Goal: Information Seeking & Learning: Compare options

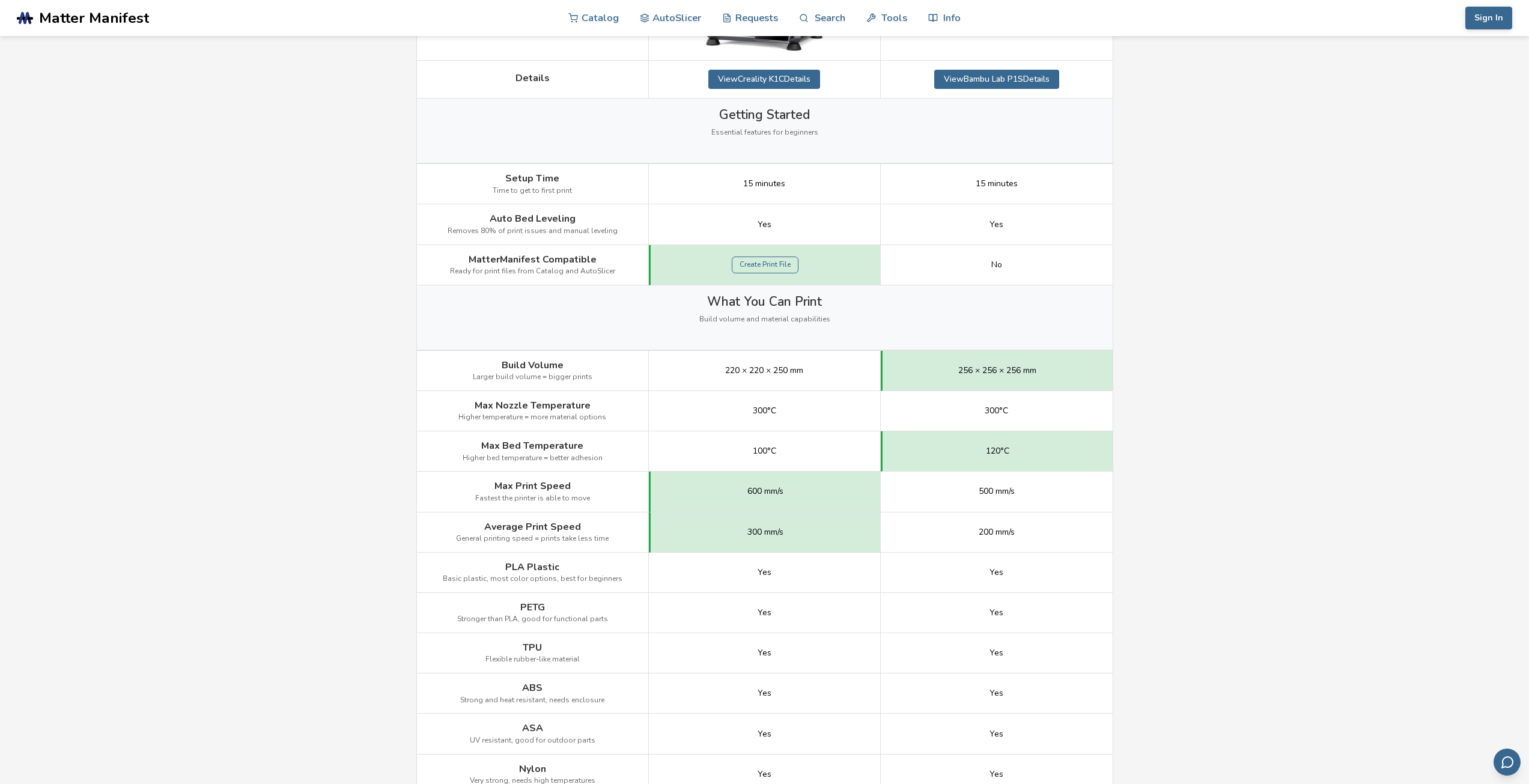
scroll to position [361, 0]
drag, startPoint x: 740, startPoint y: 366, endPoint x: 764, endPoint y: 366, distance: 24.0
click at [764, 366] on span "220 × 220 × 250 mm" at bounding box center [764, 368] width 78 height 10
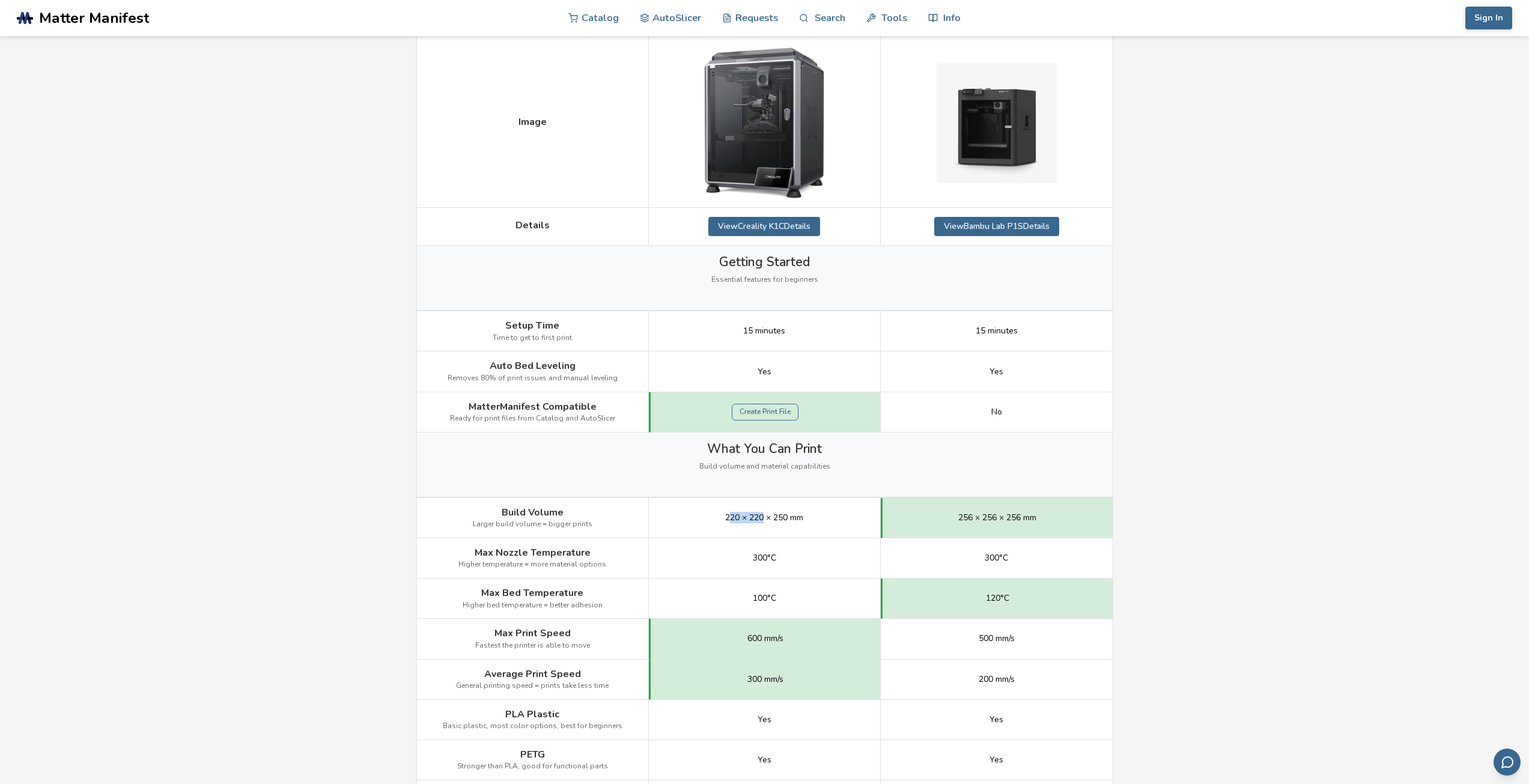
scroll to position [300, 0]
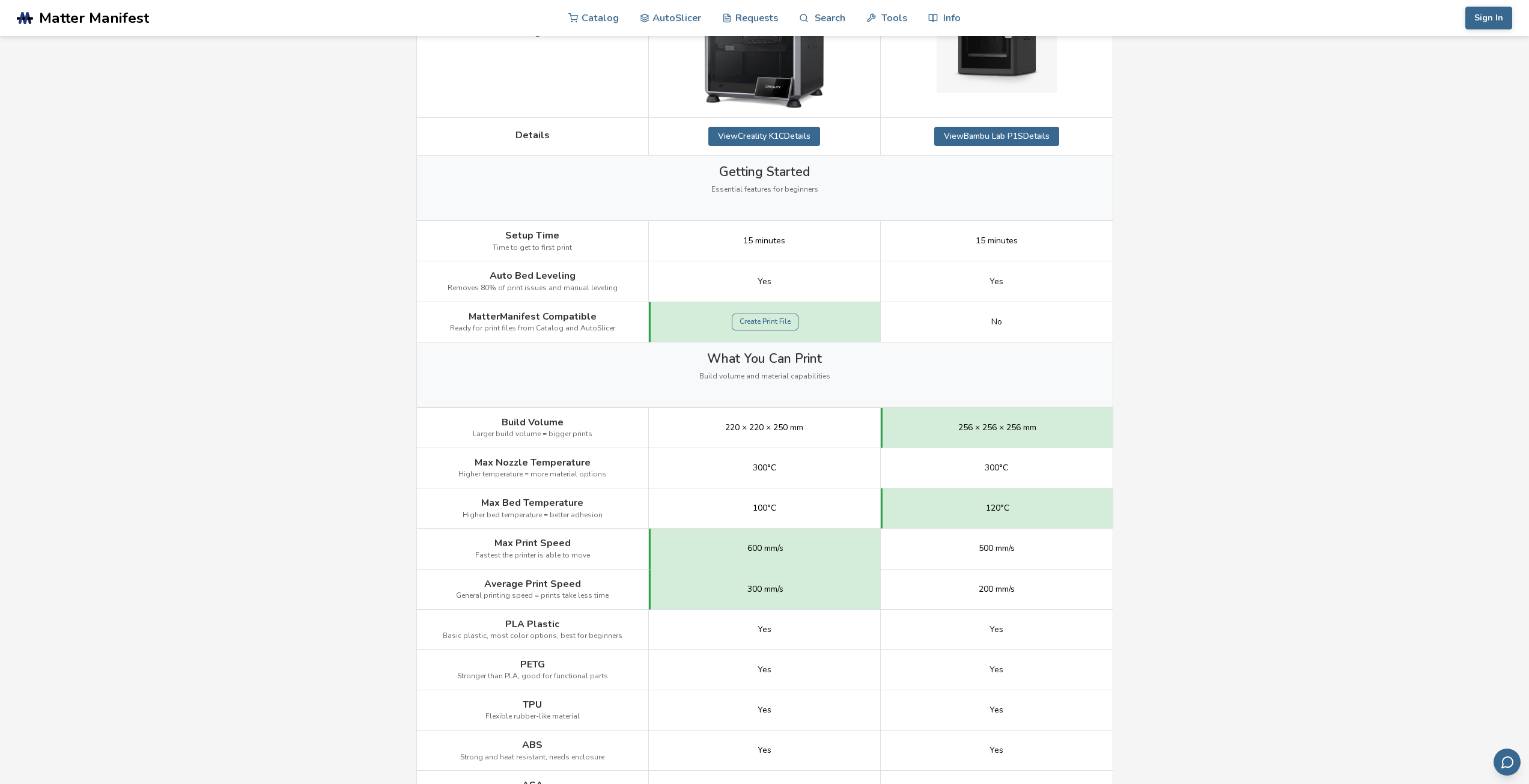
drag, startPoint x: 723, startPoint y: 423, endPoint x: 787, endPoint y: 427, distance: 64.1
click at [787, 427] on div "220 × 220 × 250 mm" at bounding box center [765, 428] width 232 height 40
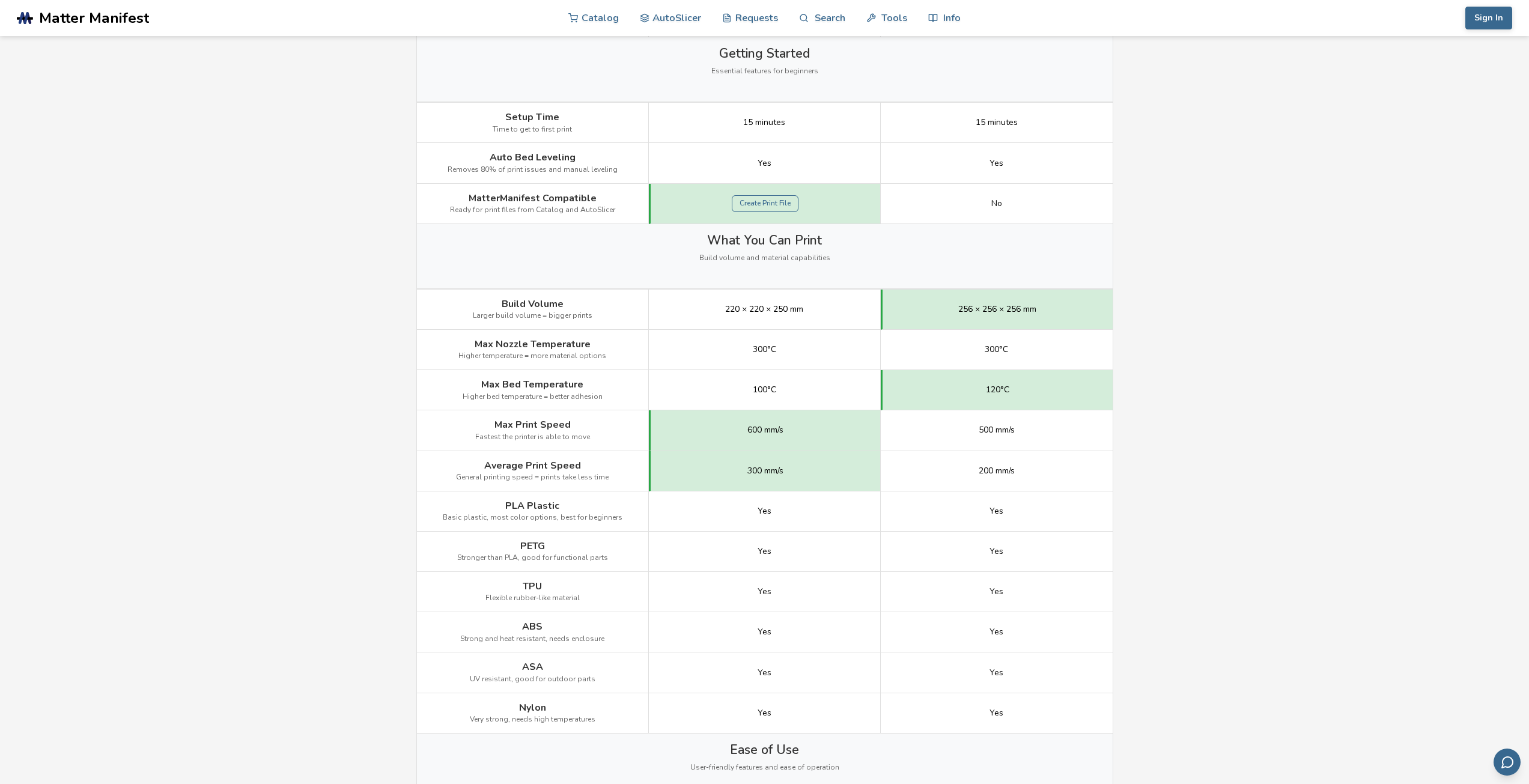
scroll to position [420, 0]
drag, startPoint x: 768, startPoint y: 388, endPoint x: 1019, endPoint y: 385, distance: 251.0
click at [0, 0] on div "Max Bed Temperature Higher bed temperature = better adhesion 100°C 120°C" at bounding box center [0, 0] width 0 height 0
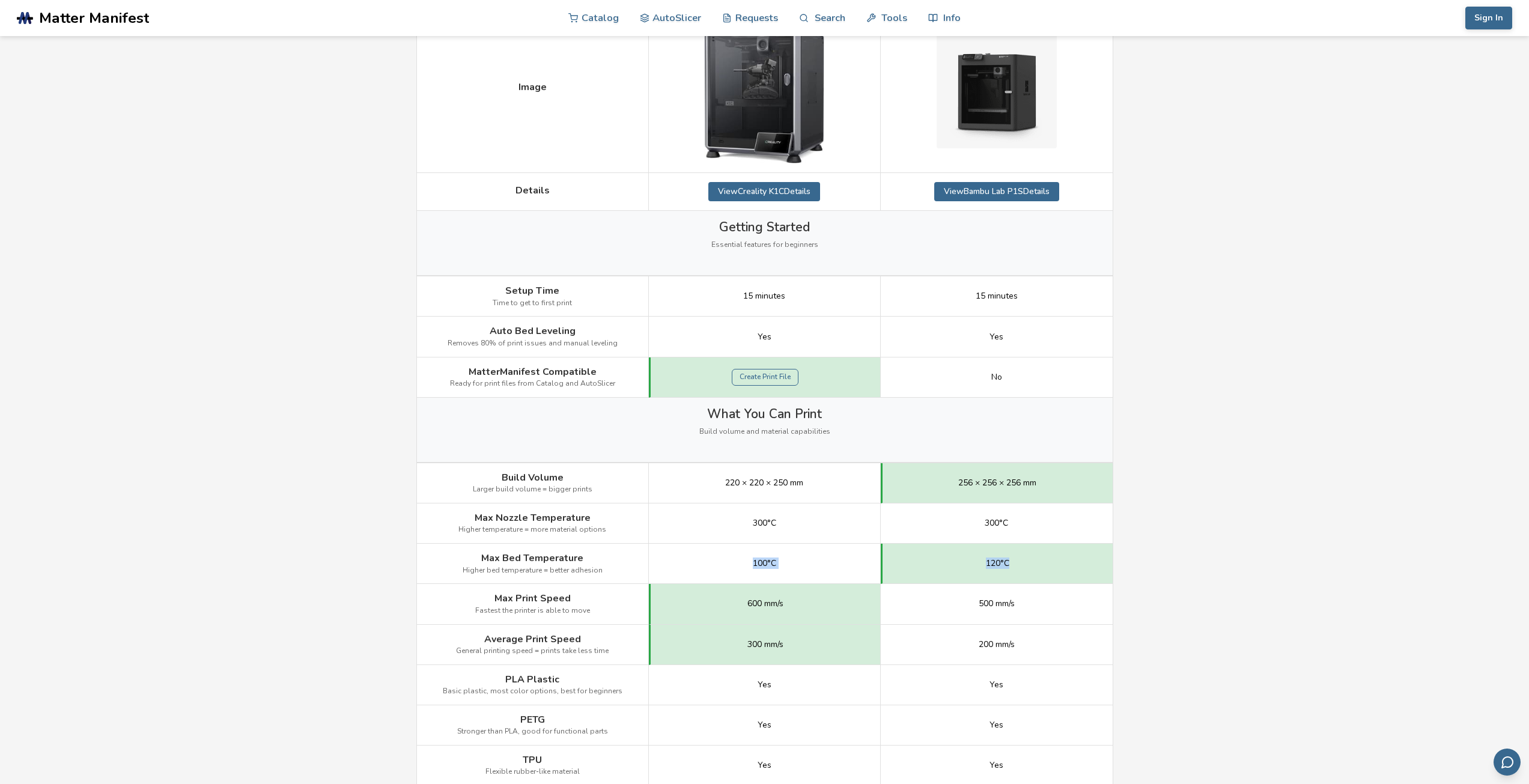
scroll to position [240, 0]
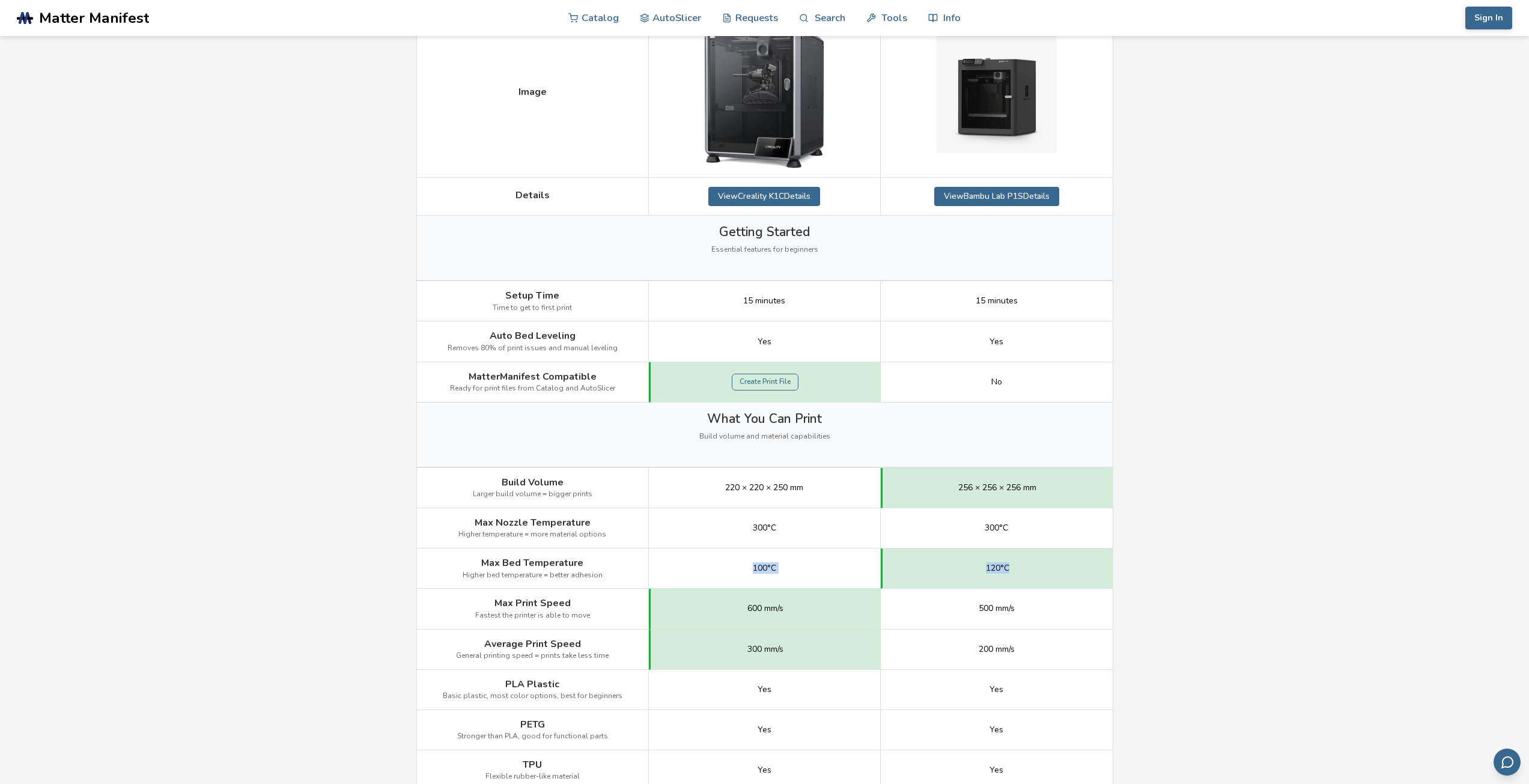
click at [831, 569] on div "100°C" at bounding box center [765, 569] width 232 height 40
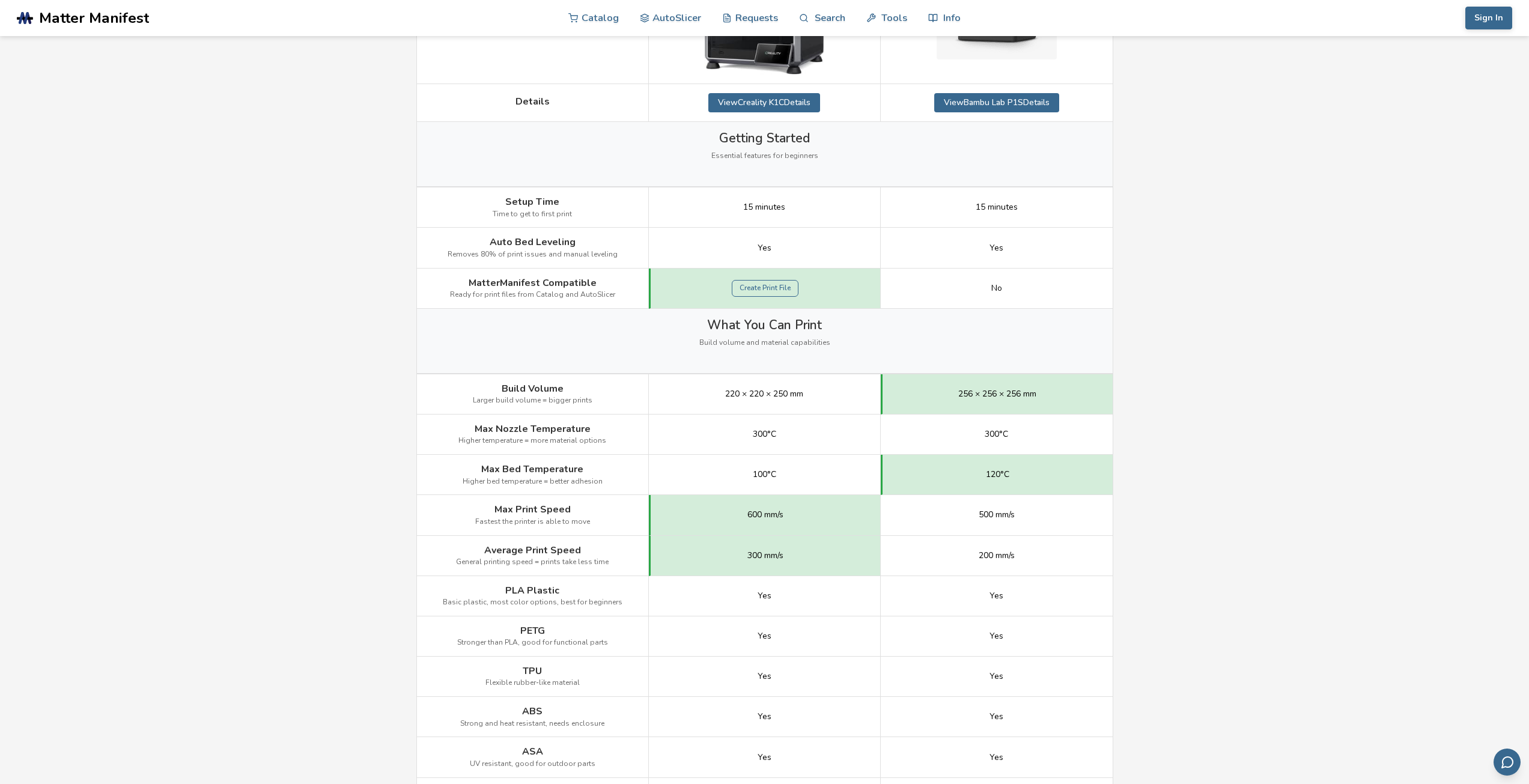
scroll to position [361, 0]
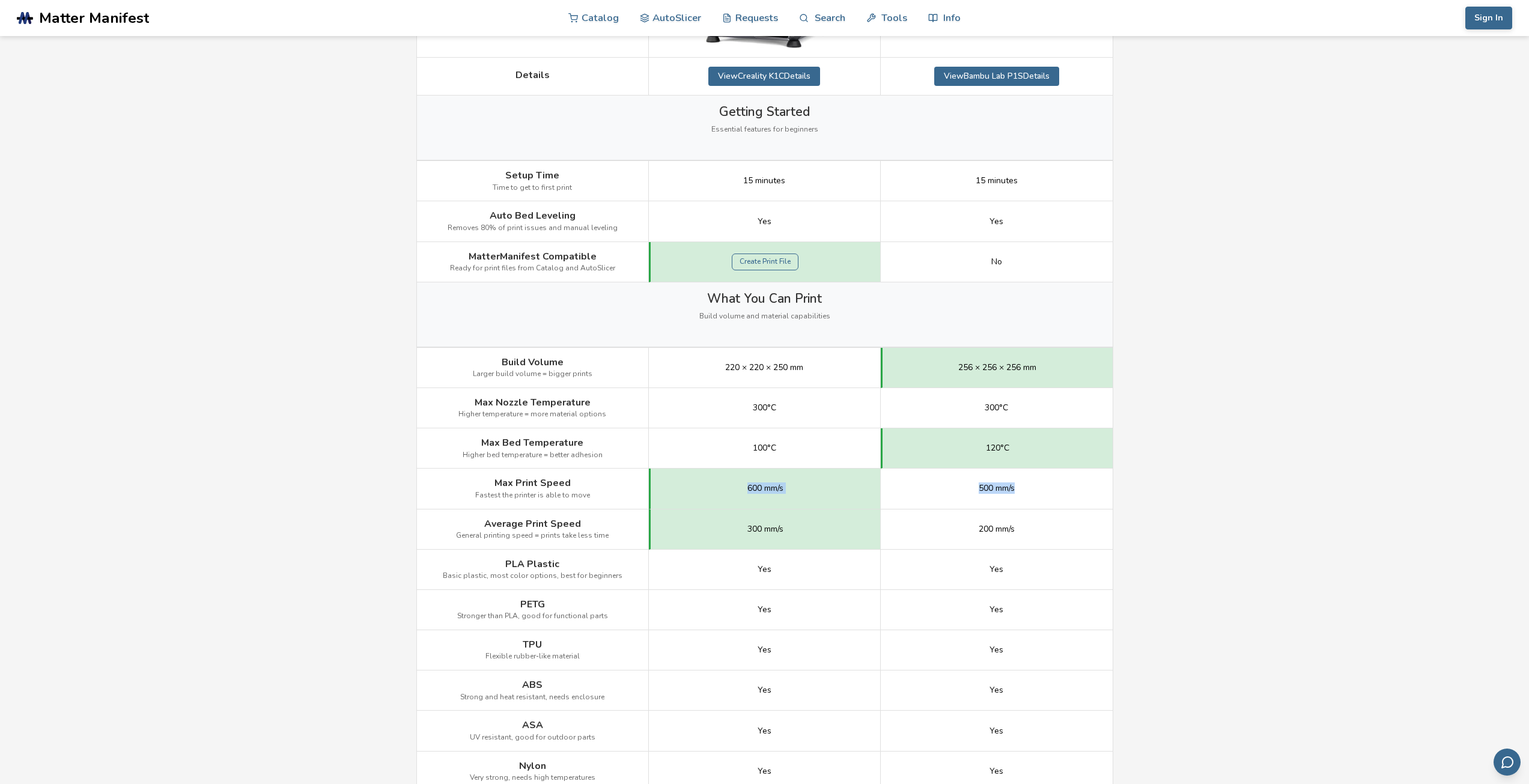
drag, startPoint x: 742, startPoint y: 486, endPoint x: 1028, endPoint y: 484, distance: 286.0
click at [0, 0] on div "Max Print Speed Fastest the printer is able to move 600 mm/s 500 mm/s" at bounding box center [0, 0] width 0 height 0
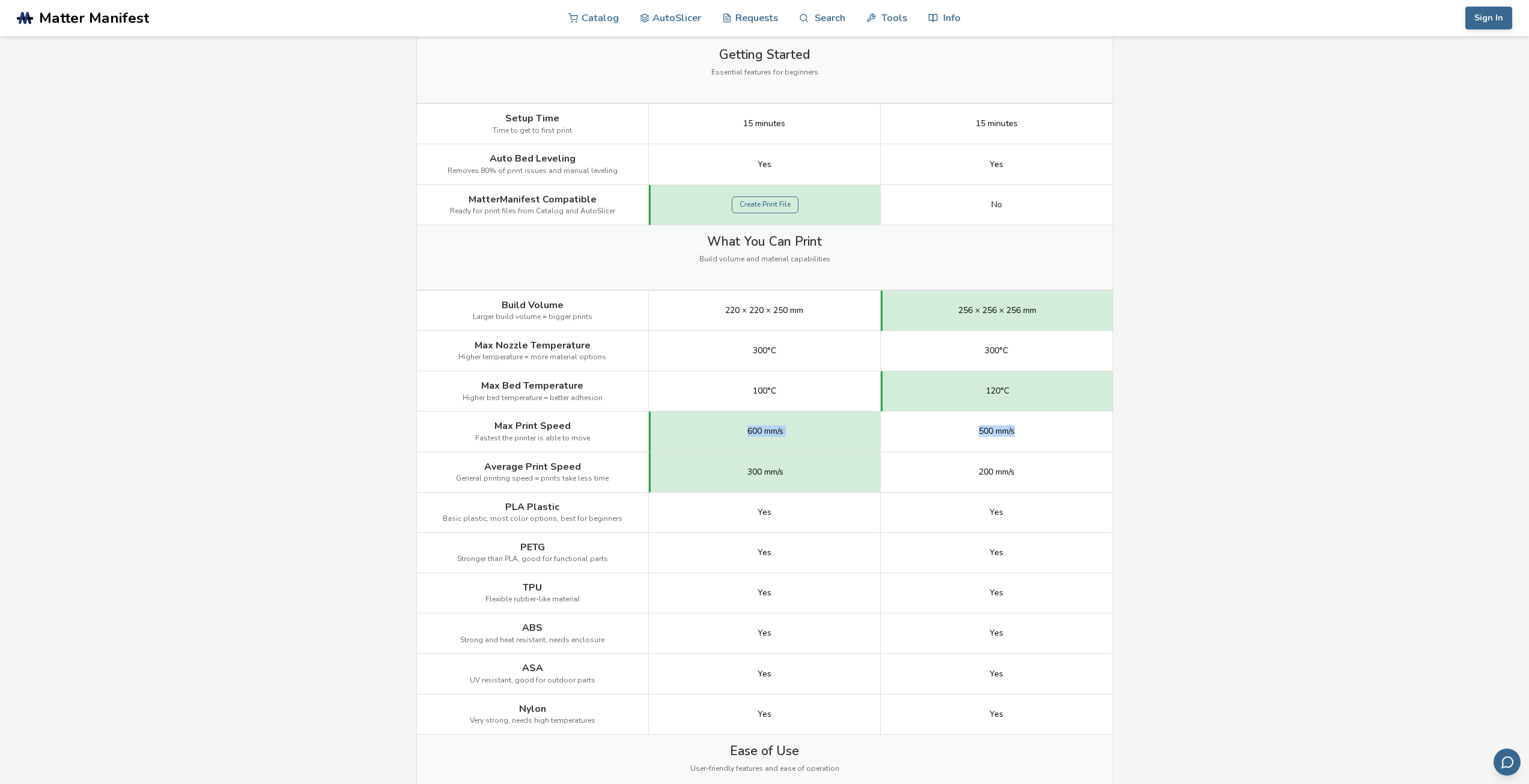
scroll to position [420, 0]
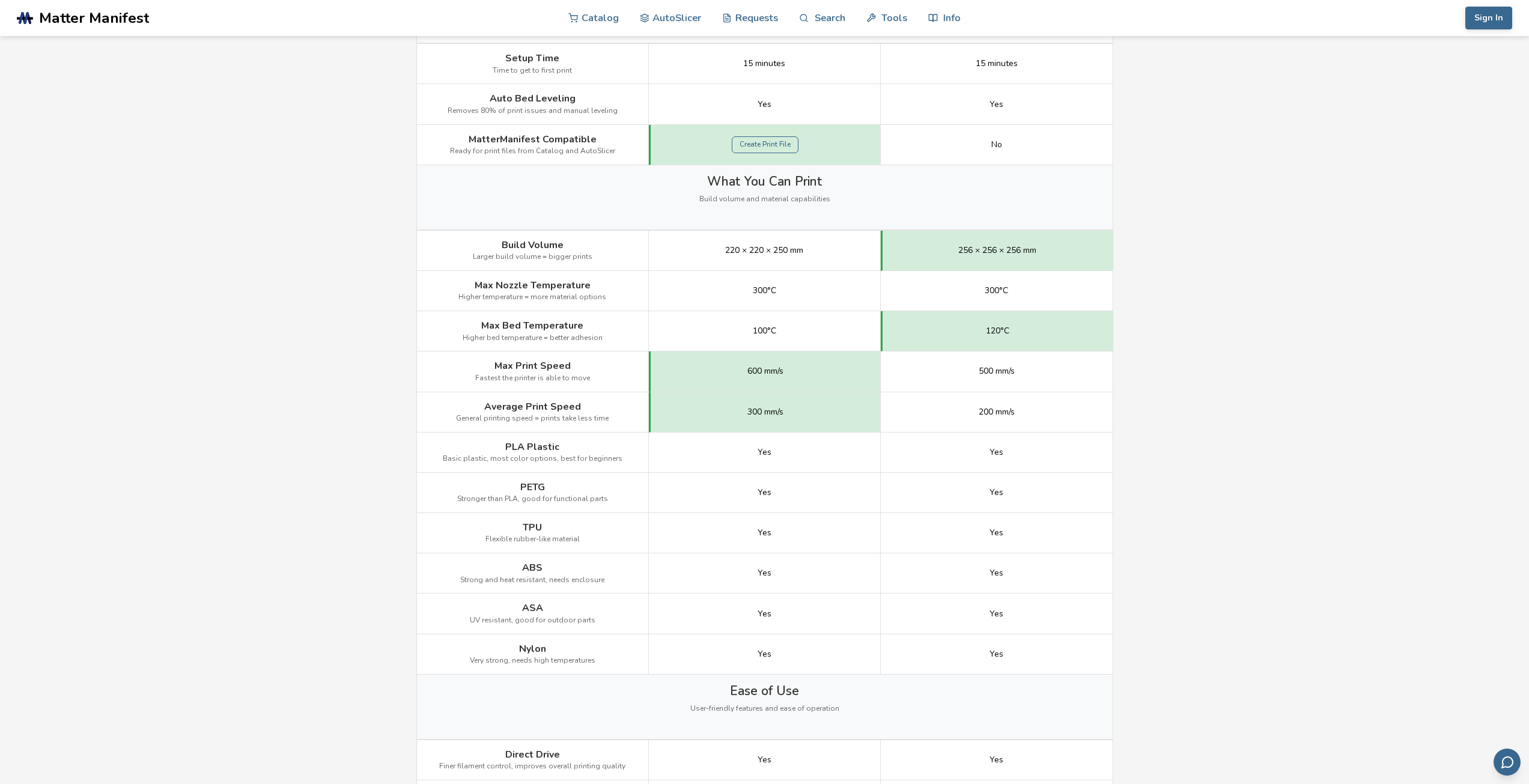
scroll to position [481, 0]
drag, startPoint x: 748, startPoint y: 403, endPoint x: 1012, endPoint y: 404, distance: 264.0
click at [0, 0] on div "Average Print Speed General printing speed = prints take less time 300 mm/s 200…" at bounding box center [0, 0] width 0 height 0
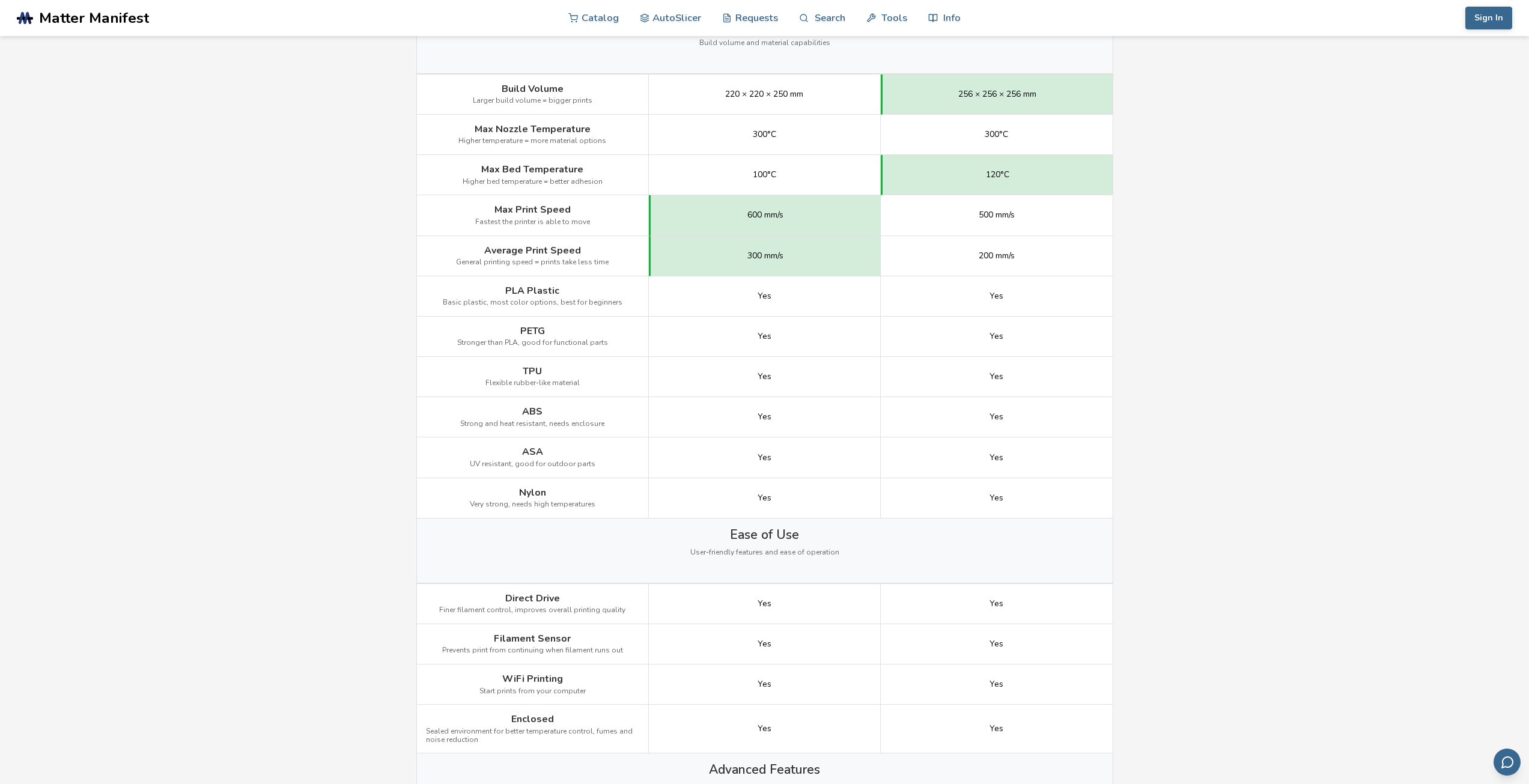
scroll to position [661, 0]
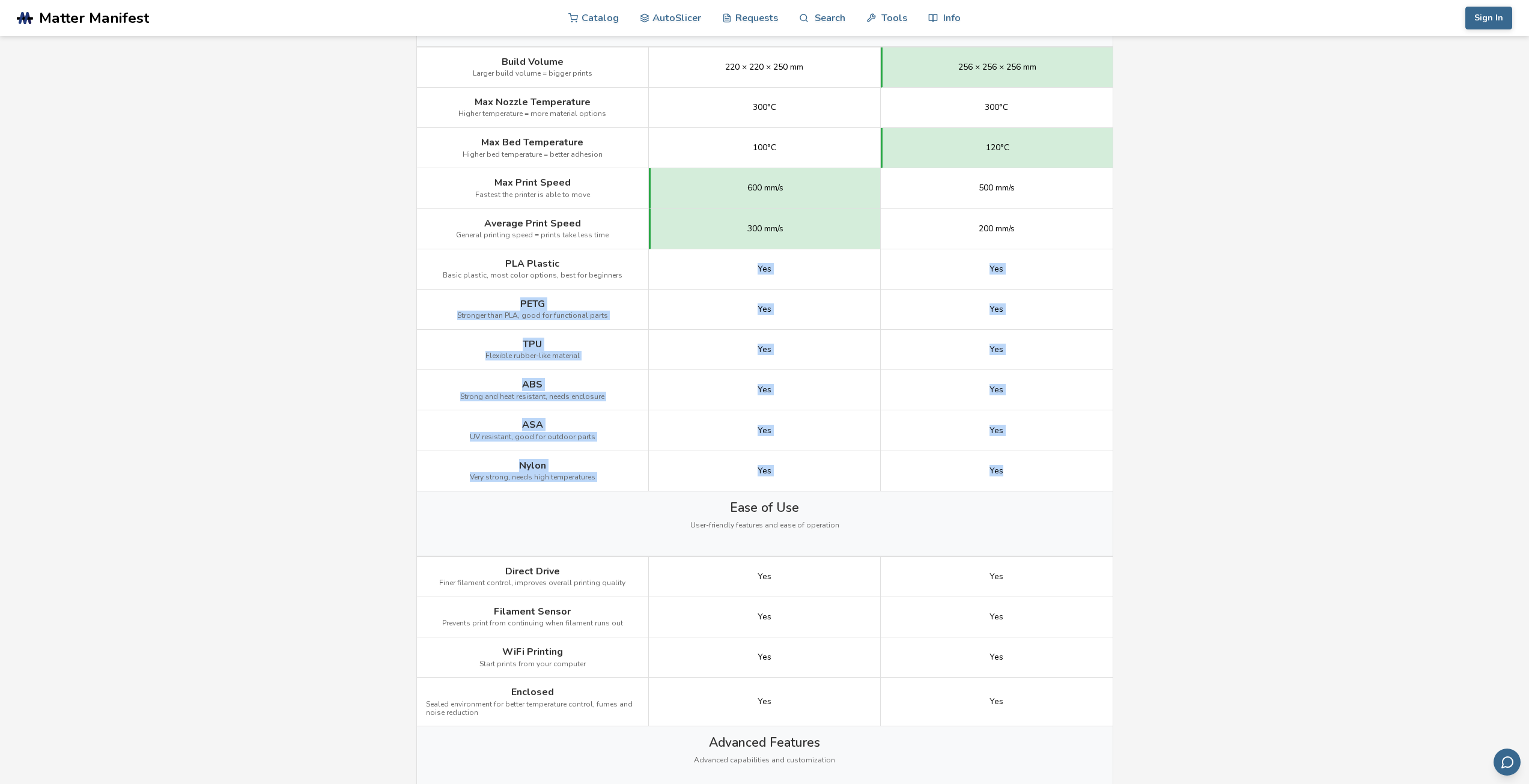
drag, startPoint x: 777, startPoint y: 261, endPoint x: 1040, endPoint y: 473, distance: 337.8
click at [0, 0] on div "Image Details View Creality K1C Details View Bambu Lab P1S Details Getting Star…" at bounding box center [0, 0] width 0 height 0
click at [1410, 430] on main "← Back to 3D Printers Creality K1C vs Bambu Lab P1S Is the Creality K1C better …" at bounding box center [764, 664] width 1529 height 2650
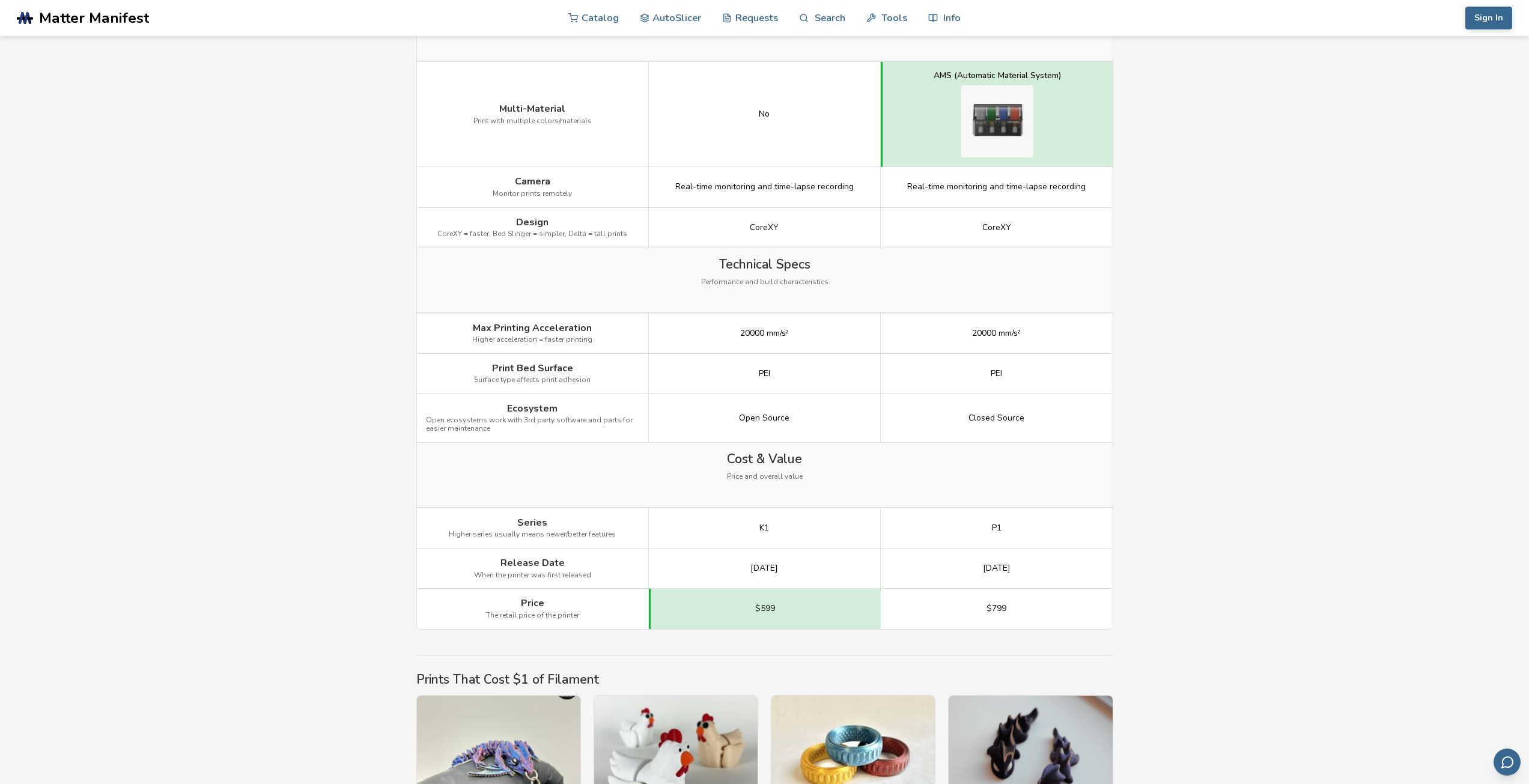
scroll to position [1381, 0]
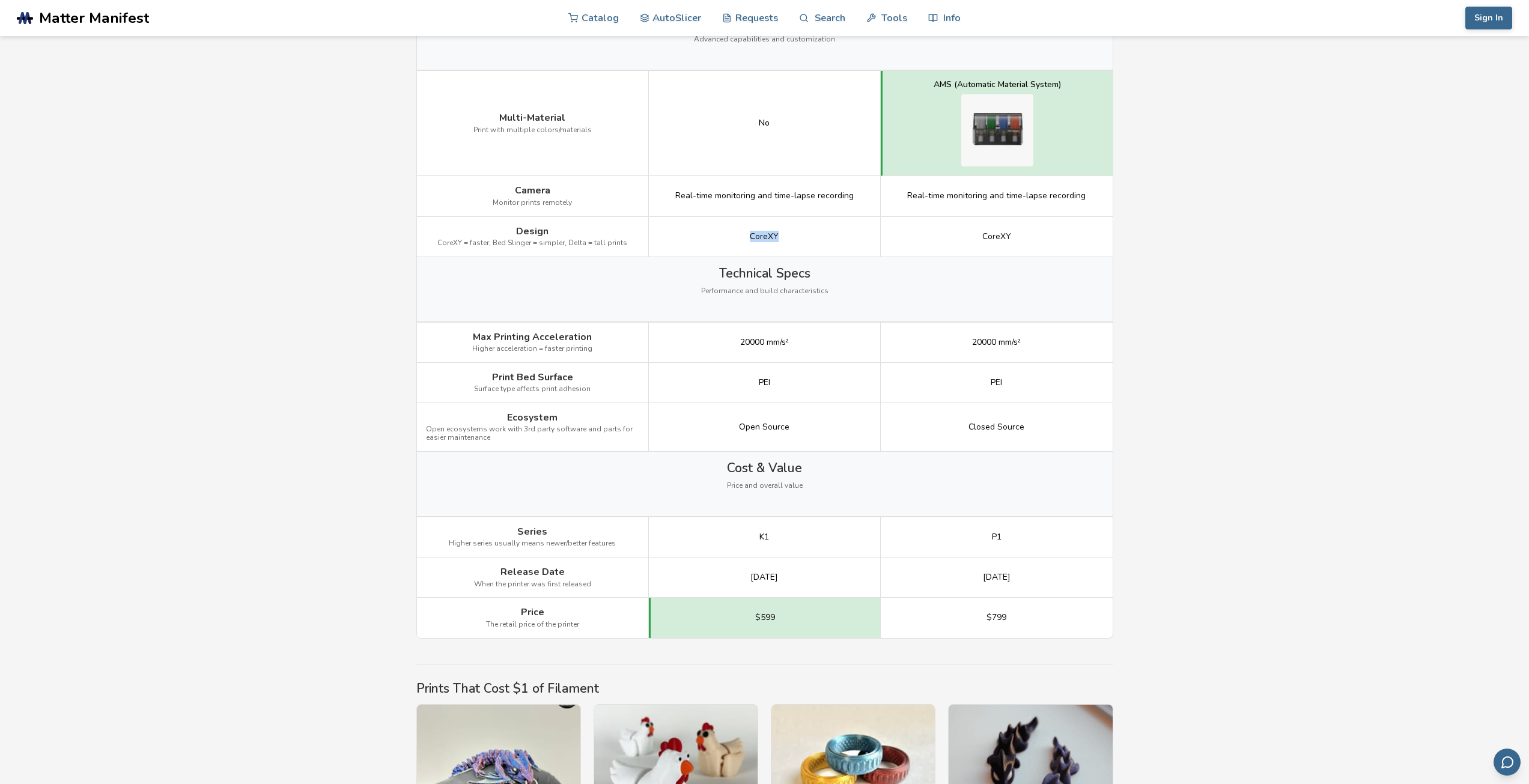
drag, startPoint x: 743, startPoint y: 232, endPoint x: 811, endPoint y: 237, distance: 68.2
click at [810, 237] on div "CoreXY" at bounding box center [765, 237] width 232 height 40
drag, startPoint x: 739, startPoint y: 344, endPoint x: 1016, endPoint y: 349, distance: 277.0
click at [0, 0] on div "Max Printing Acceleration Higher acceleration = faster printing 20000 mm/s² 200…" at bounding box center [0, 0] width 0 height 0
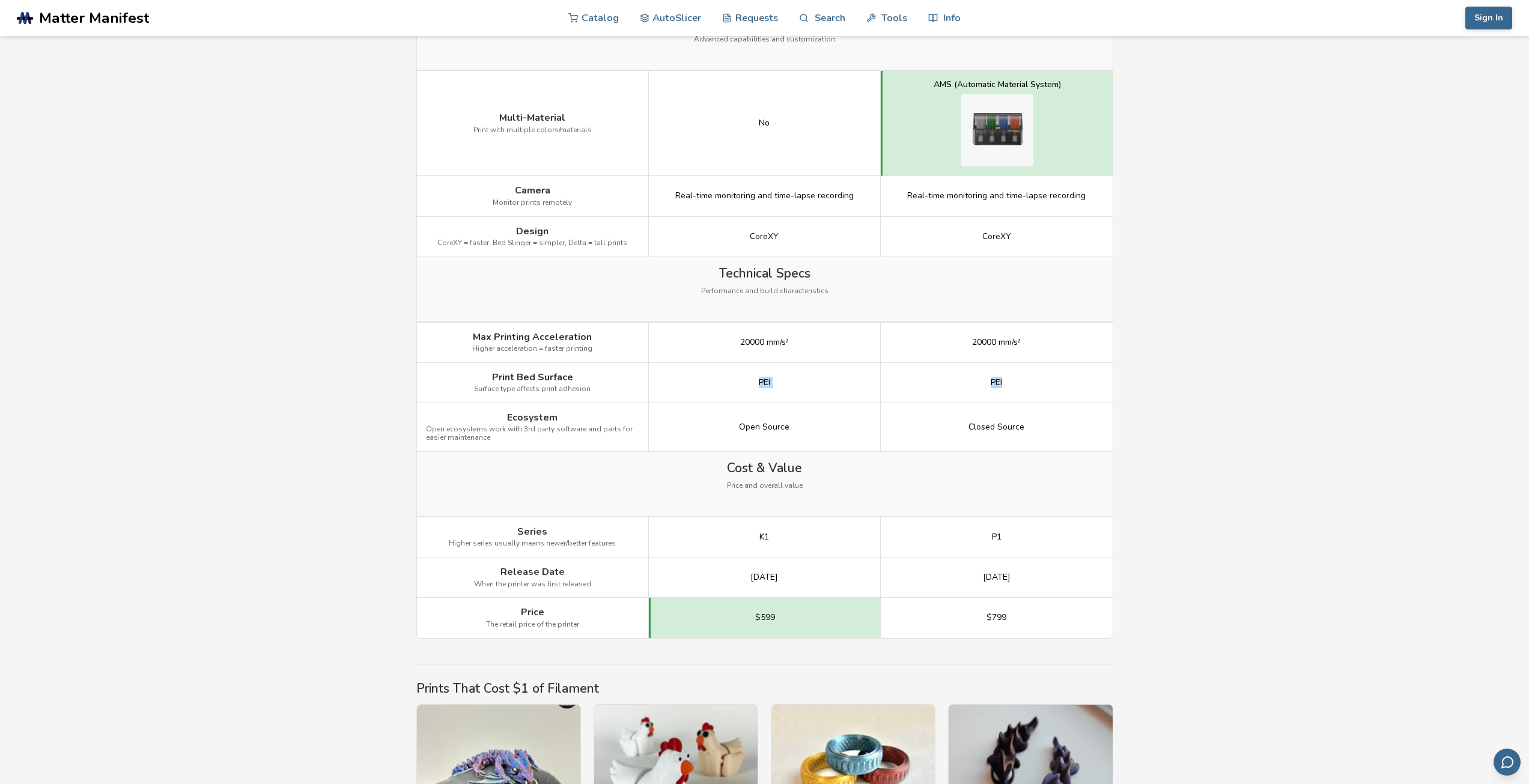
drag, startPoint x: 733, startPoint y: 383, endPoint x: 1101, endPoint y: 384, distance: 368.0
click at [0, 0] on div "Print Bed Surface Surface type affects print adhesion PEI PEI" at bounding box center [0, 0] width 0 height 0
drag, startPoint x: 908, startPoint y: 431, endPoint x: 1098, endPoint y: 429, distance: 190.0
click at [0, 0] on div "Ecosystem Open ecosystems work with 3rd party software and parts for easier mai…" at bounding box center [0, 0] width 0 height 0
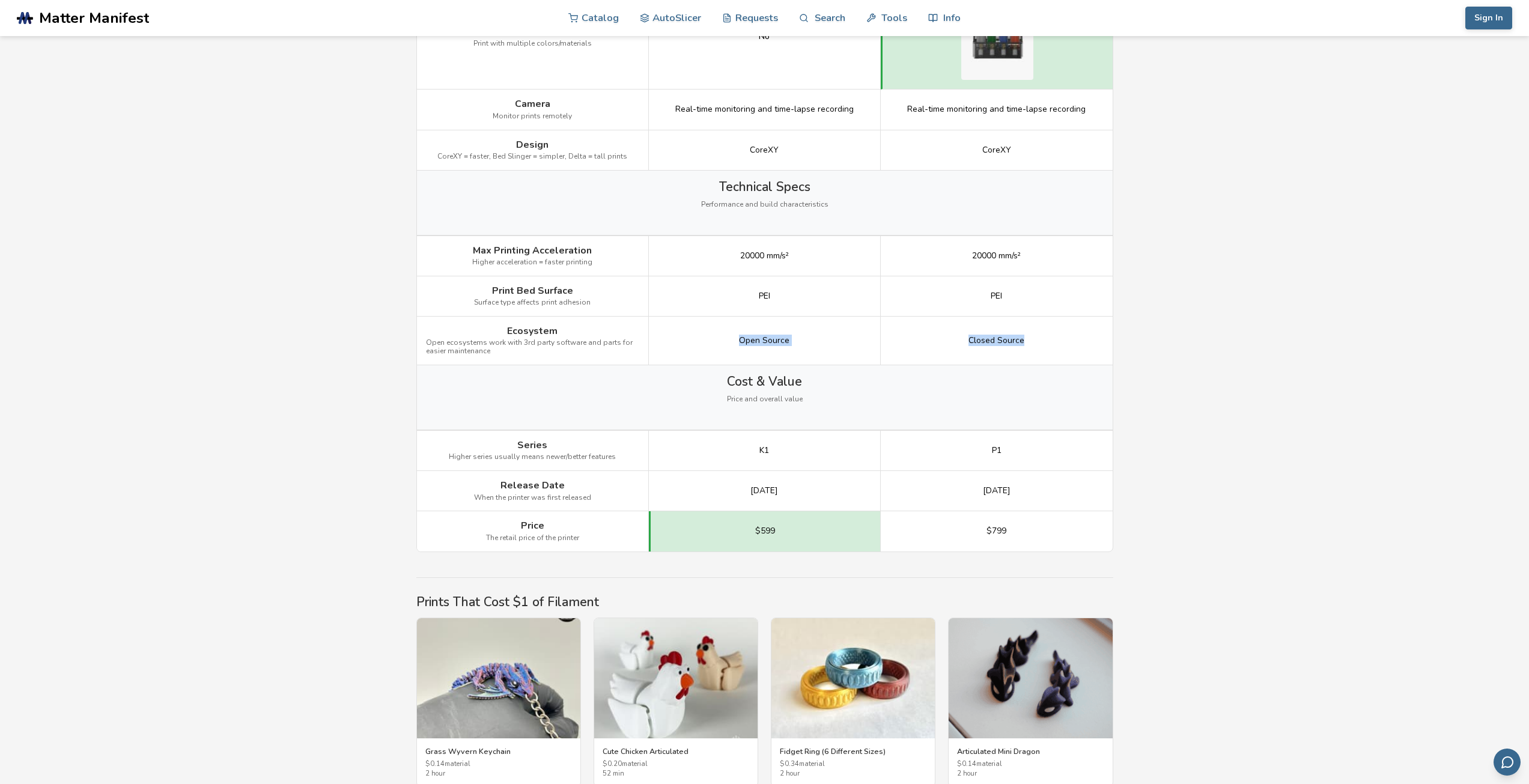
scroll to position [1502, 0]
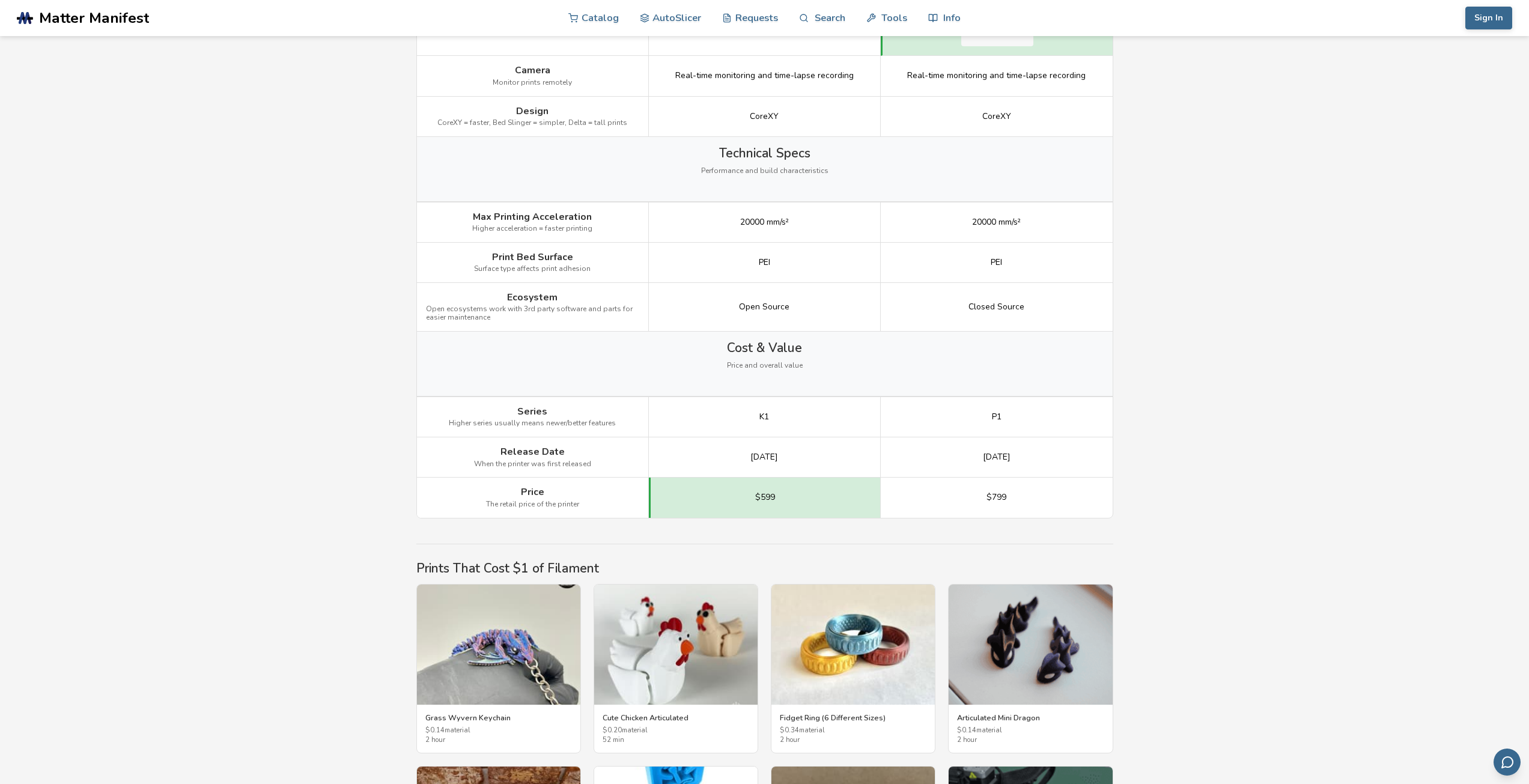
drag, startPoint x: 1111, startPoint y: 333, endPoint x: 859, endPoint y: 317, distance: 252.5
click at [1111, 333] on div "Cost & Value Price and overall value" at bounding box center [765, 364] width 696 height 64
click at [799, 307] on div "Open Source" at bounding box center [765, 307] width 232 height 49
drag, startPoint x: 984, startPoint y: 300, endPoint x: 1048, endPoint y: 302, distance: 64.0
click at [1048, 302] on div "Closed Source" at bounding box center [997, 307] width 232 height 49
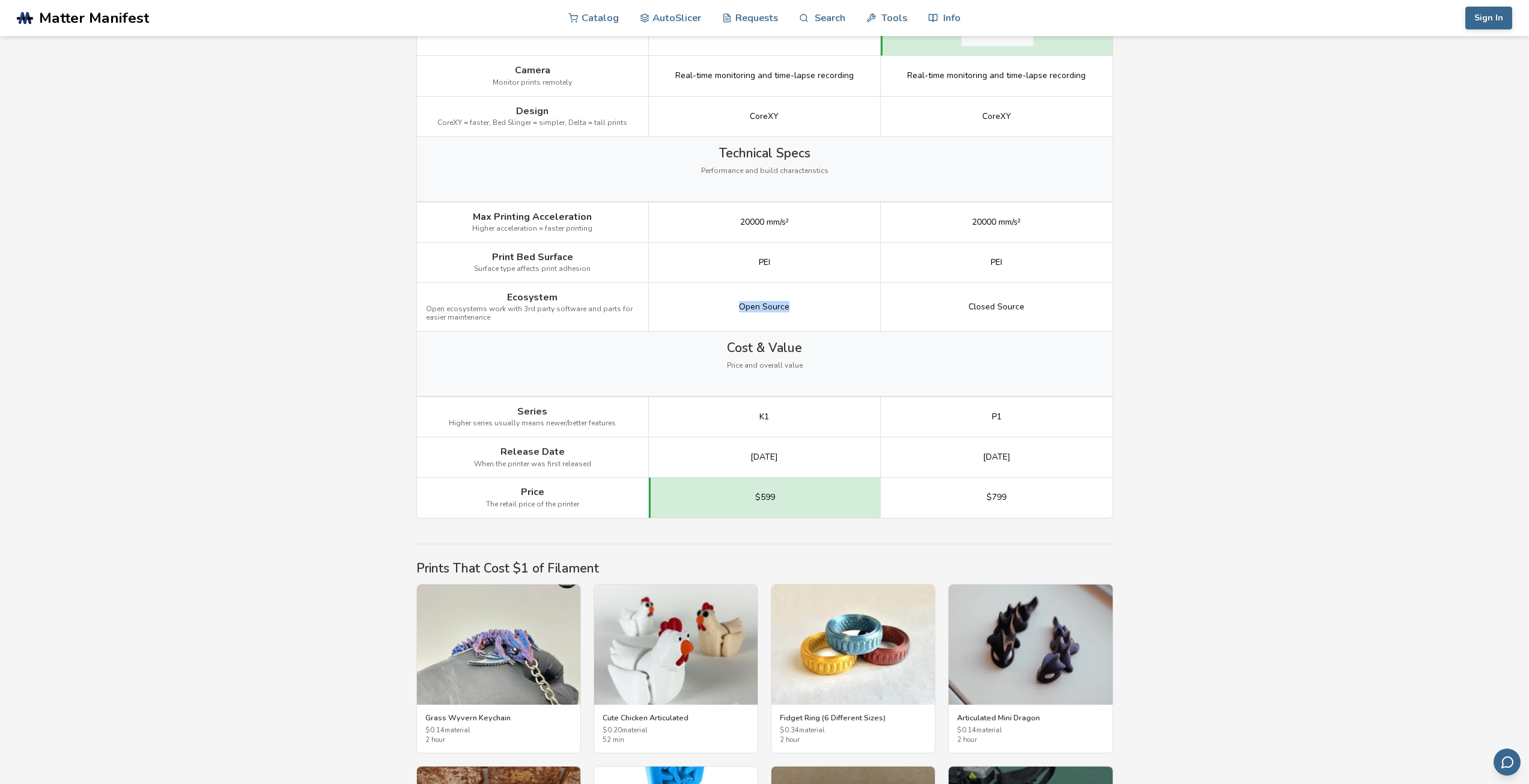
drag, startPoint x: 801, startPoint y: 309, endPoint x: 914, endPoint y: 303, distance: 113.2
click at [816, 309] on div "Open Source" at bounding box center [765, 307] width 232 height 49
drag, startPoint x: 977, startPoint y: 300, endPoint x: 1053, endPoint y: 305, distance: 76.2
click at [1053, 305] on div "Closed Source" at bounding box center [997, 307] width 232 height 49
drag, startPoint x: 746, startPoint y: 306, endPoint x: 810, endPoint y: 305, distance: 64.0
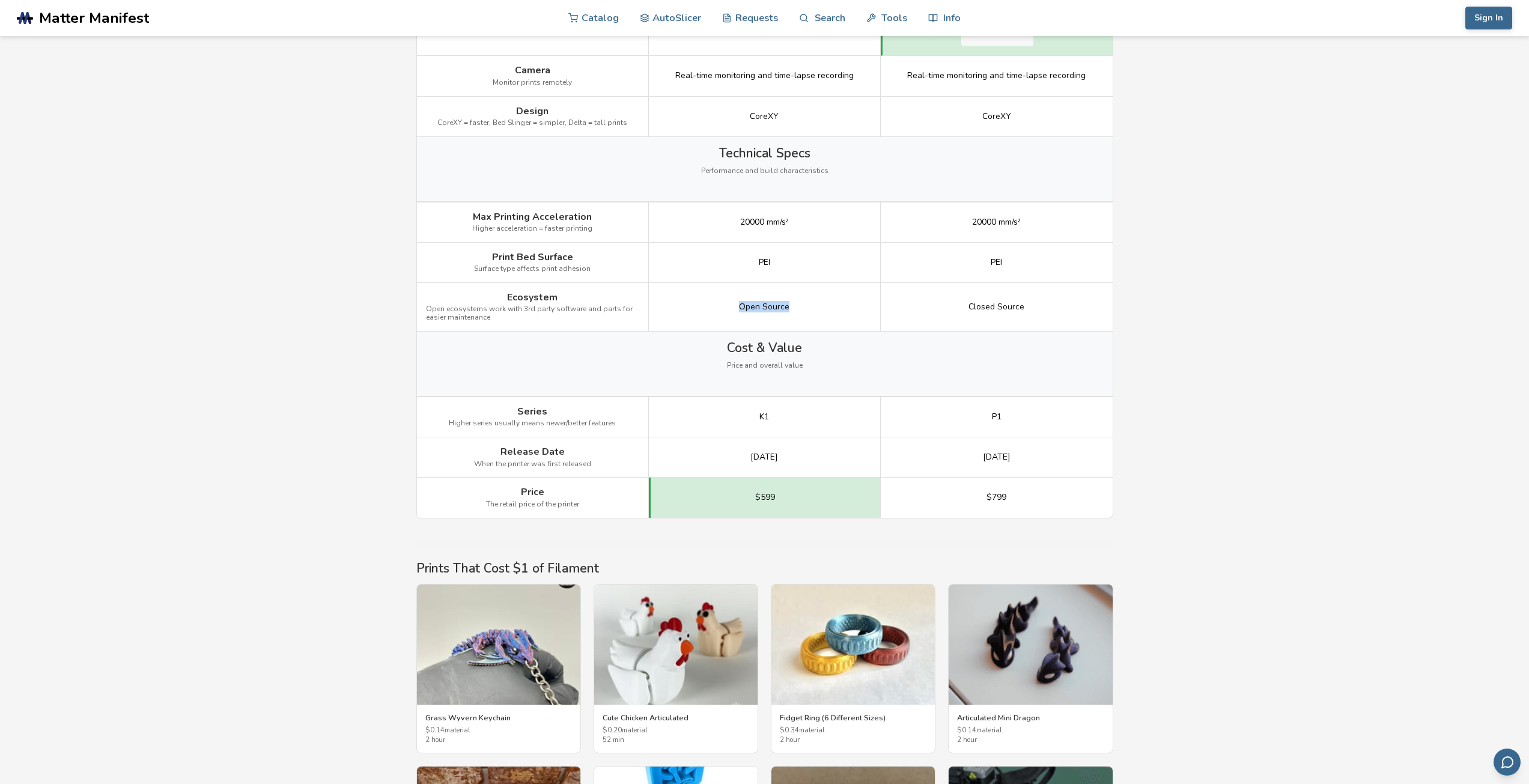
click at [808, 305] on div "Open Source" at bounding box center [765, 307] width 232 height 49
click at [811, 305] on div "Open Source" at bounding box center [765, 307] width 232 height 49
drag, startPoint x: 727, startPoint y: 307, endPoint x: 823, endPoint y: 316, distance: 96.4
click at [823, 316] on div "Open Source" at bounding box center [765, 307] width 232 height 49
drag, startPoint x: 968, startPoint y: 304, endPoint x: 1102, endPoint y: 312, distance: 134.2
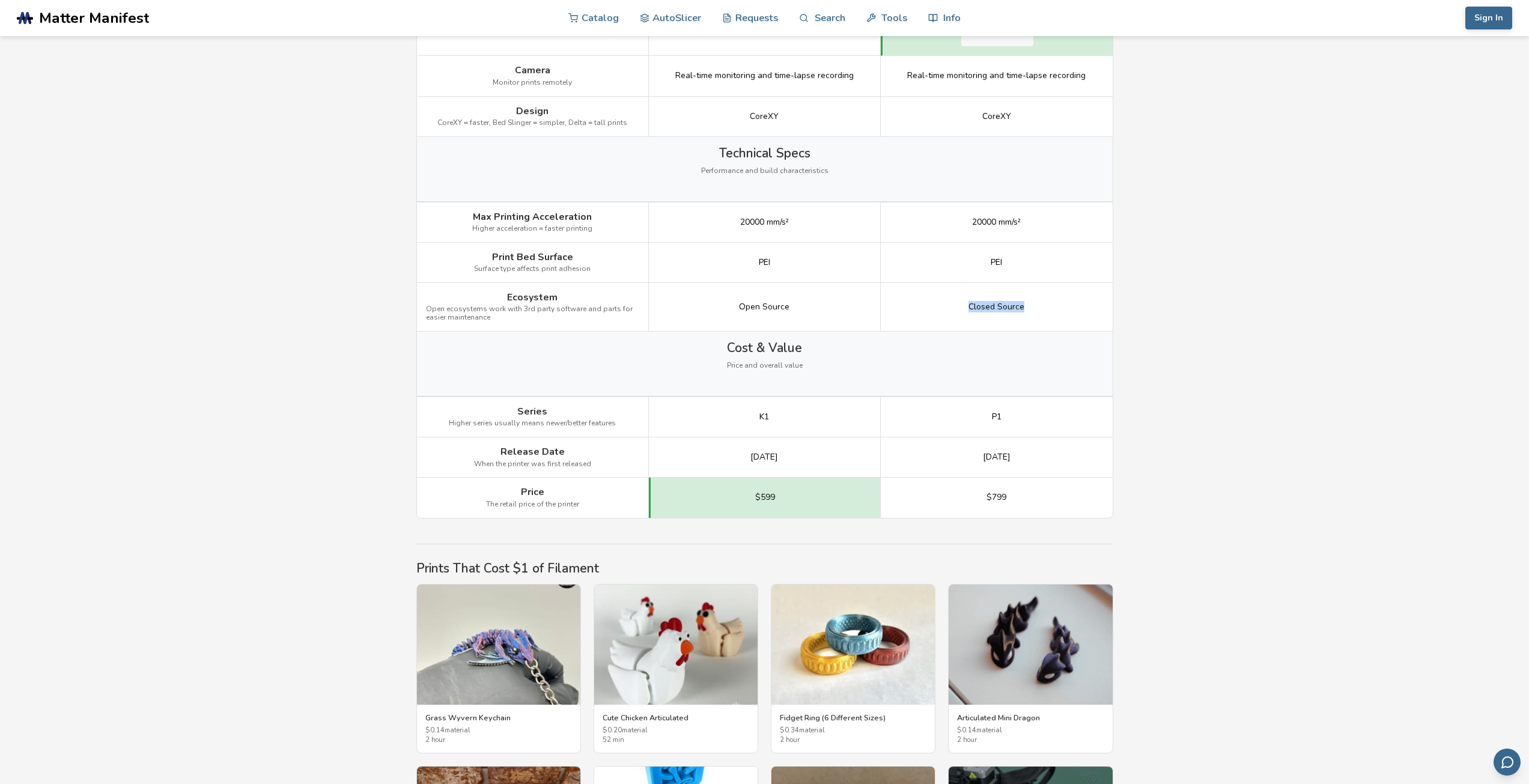
click at [1102, 312] on div "Closed Source" at bounding box center [997, 307] width 232 height 49
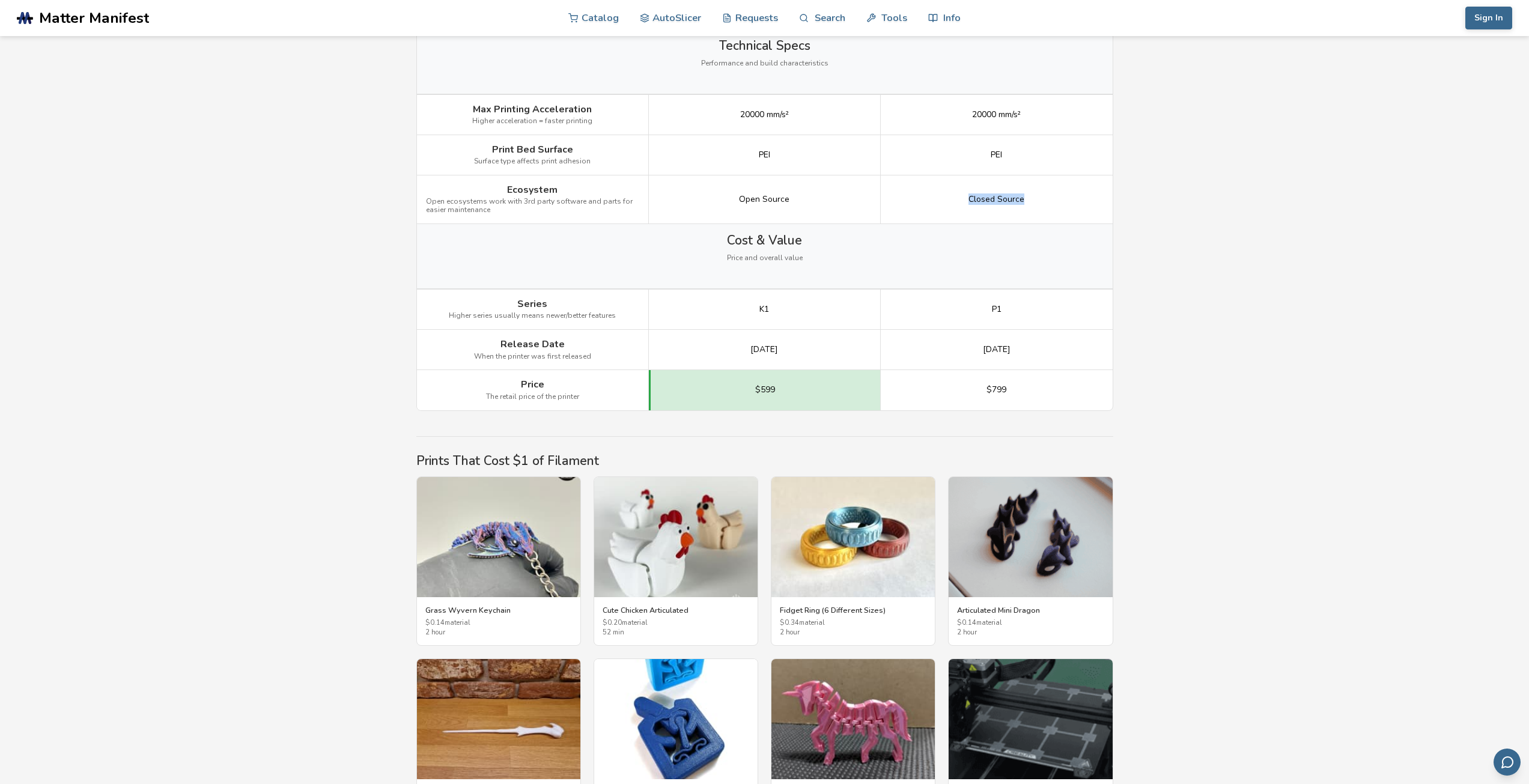
scroll to position [1622, 0]
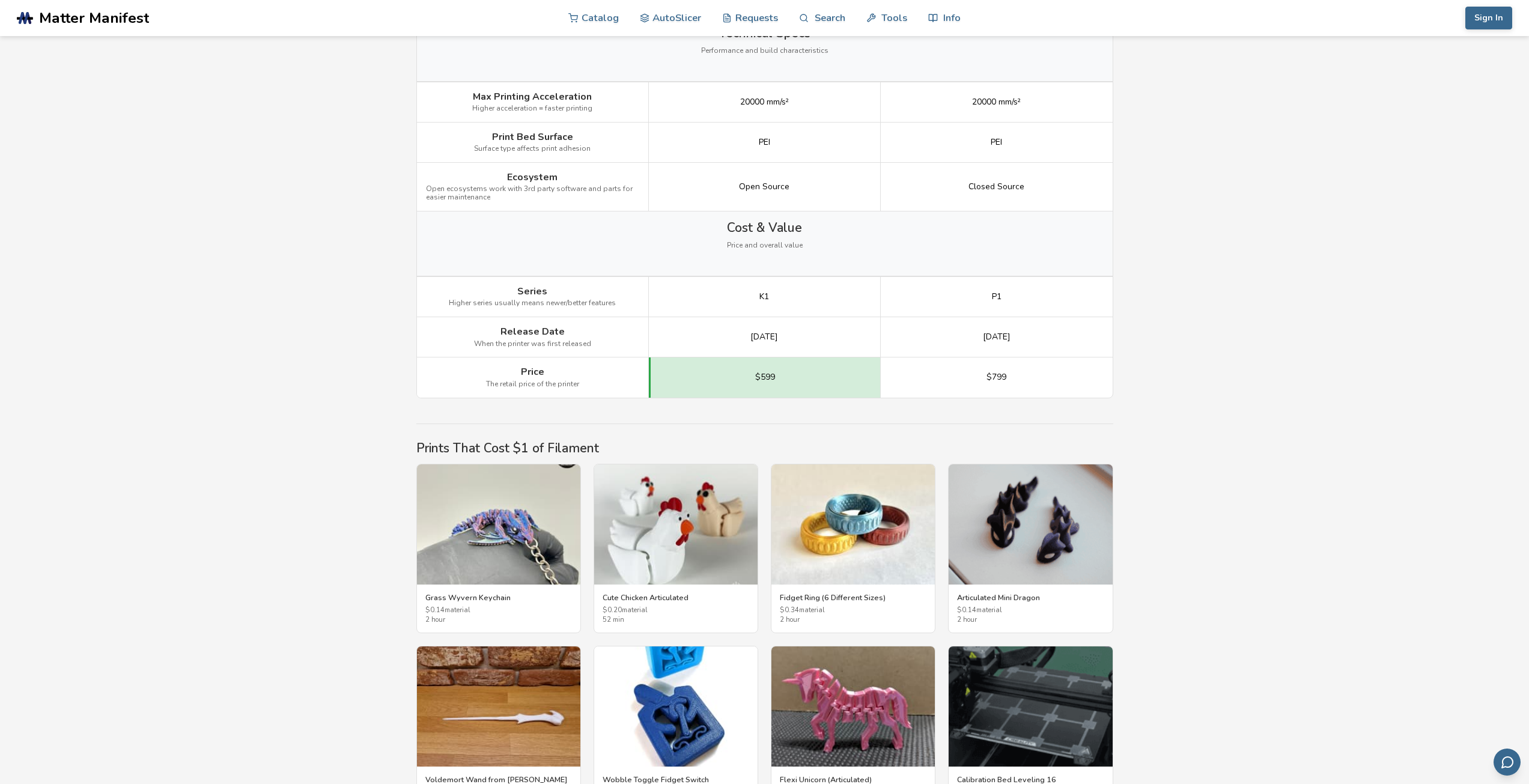
click at [823, 303] on div "K1" at bounding box center [765, 297] width 232 height 40
drag, startPoint x: 1004, startPoint y: 296, endPoint x: 805, endPoint y: 296, distance: 199.0
click at [895, 293] on div "P1" at bounding box center [997, 297] width 232 height 40
drag, startPoint x: 777, startPoint y: 295, endPoint x: 730, endPoint y: 292, distance: 47.1
click at [730, 292] on div "K1" at bounding box center [765, 297] width 232 height 40
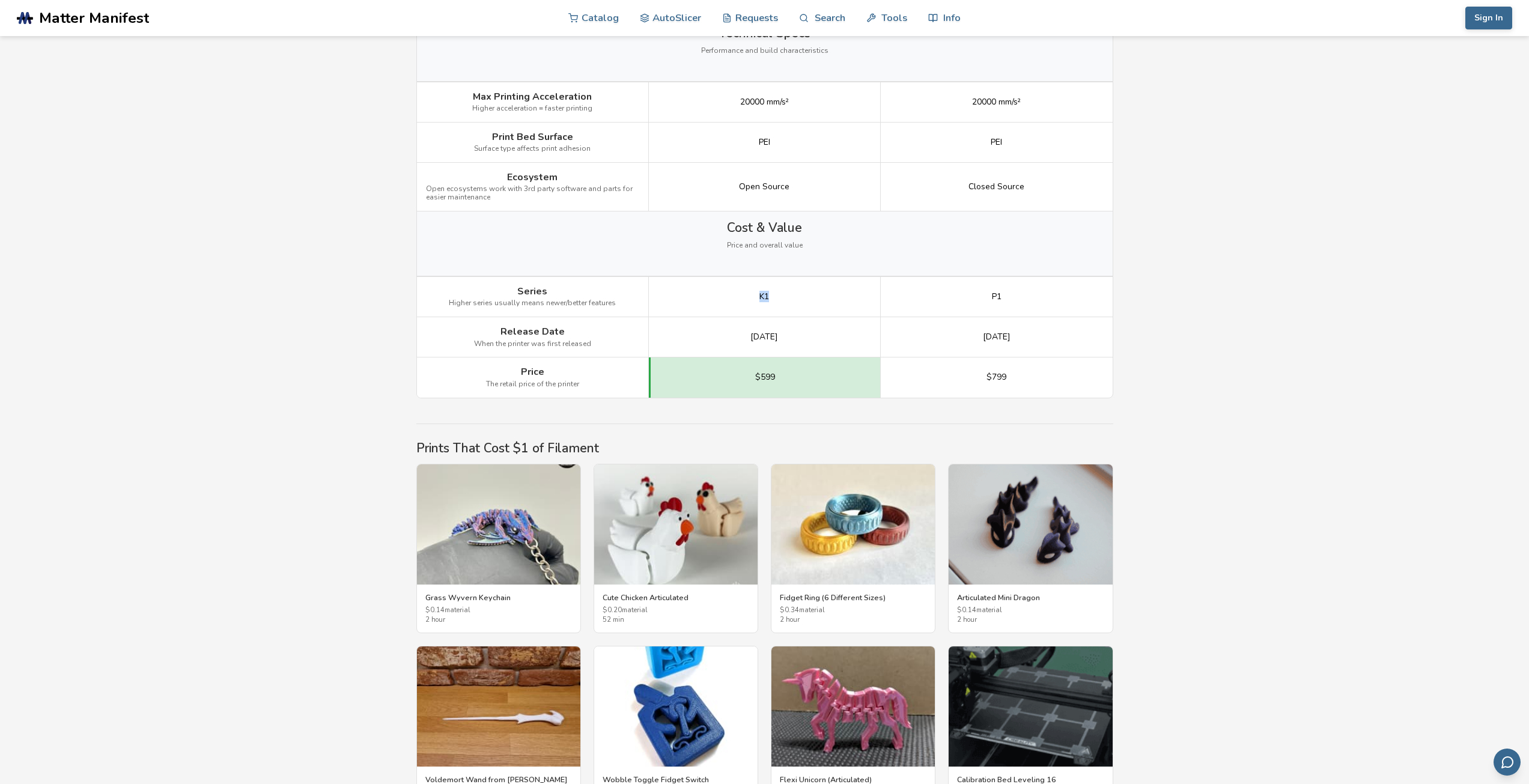
drag, startPoint x: 1022, startPoint y: 339, endPoint x: 955, endPoint y: 340, distance: 67.0
click at [955, 340] on div "[DATE]" at bounding box center [997, 337] width 232 height 40
drag, startPoint x: 794, startPoint y: 336, endPoint x: 715, endPoint y: 332, distance: 79.1
click at [715, 332] on div "[DATE]" at bounding box center [765, 337] width 232 height 40
drag, startPoint x: 1008, startPoint y: 376, endPoint x: 987, endPoint y: 376, distance: 21.0
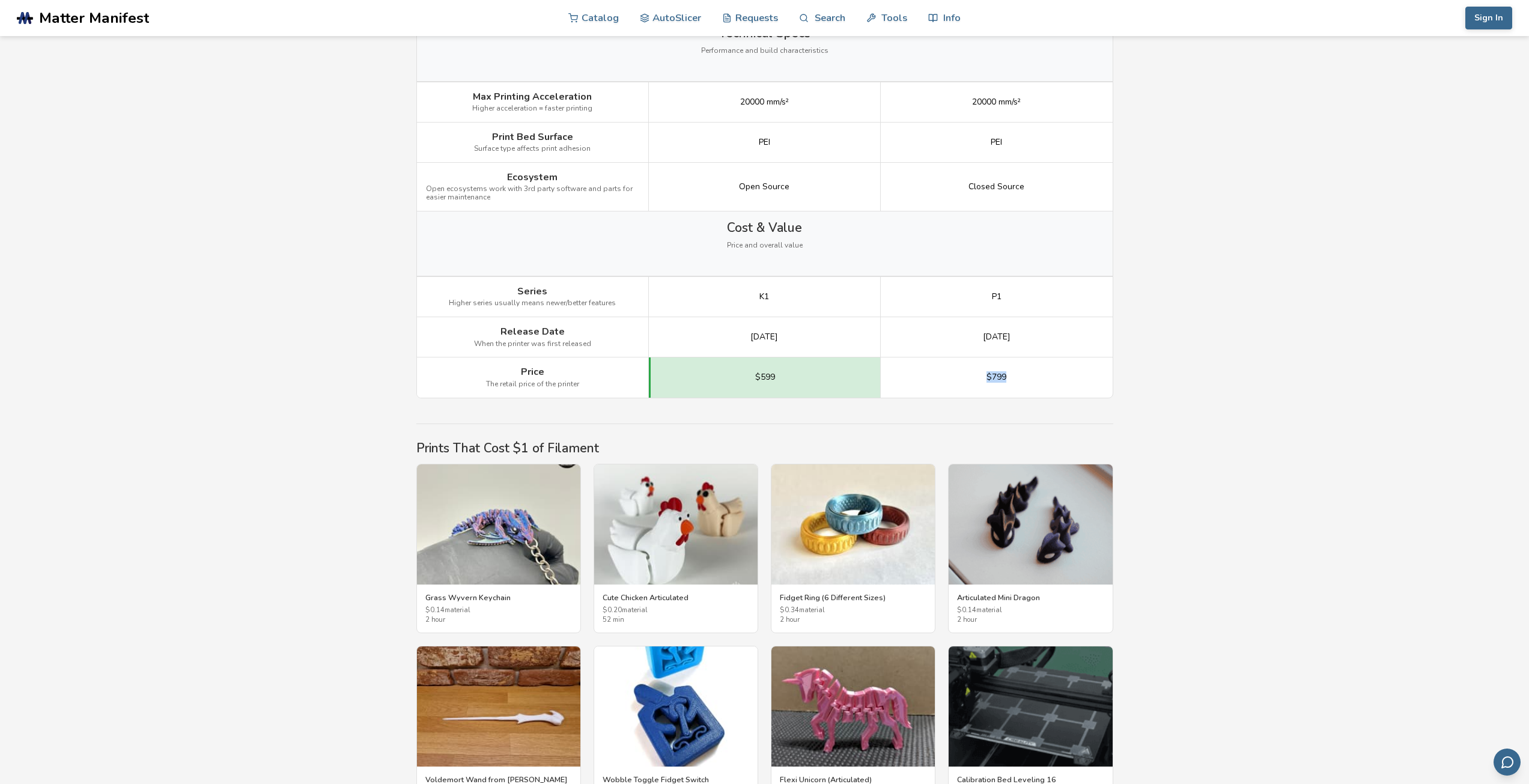
click at [987, 376] on div "$799" at bounding box center [997, 377] width 232 height 40
click at [739, 380] on div "$599" at bounding box center [765, 377] width 232 height 40
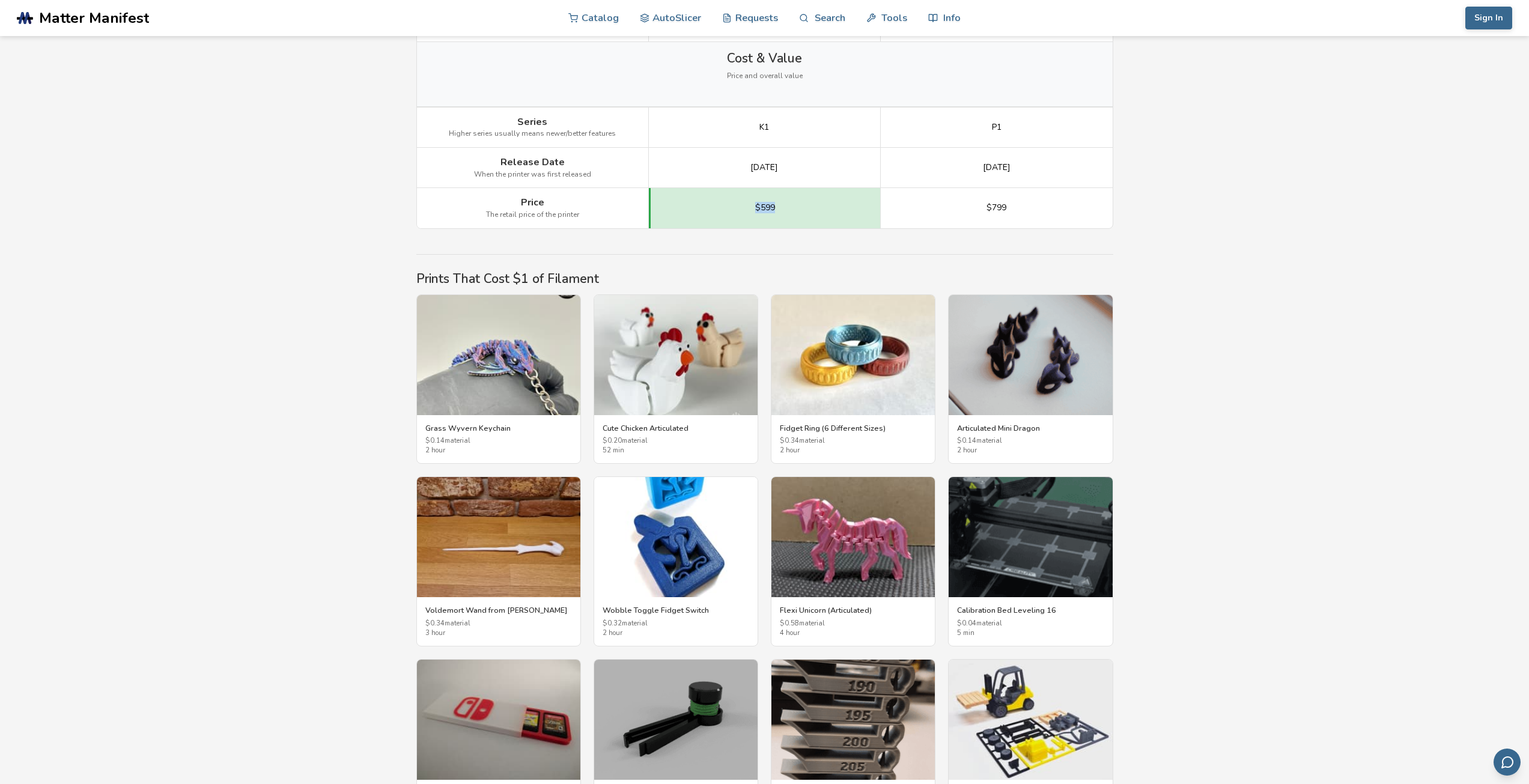
scroll to position [1862, 0]
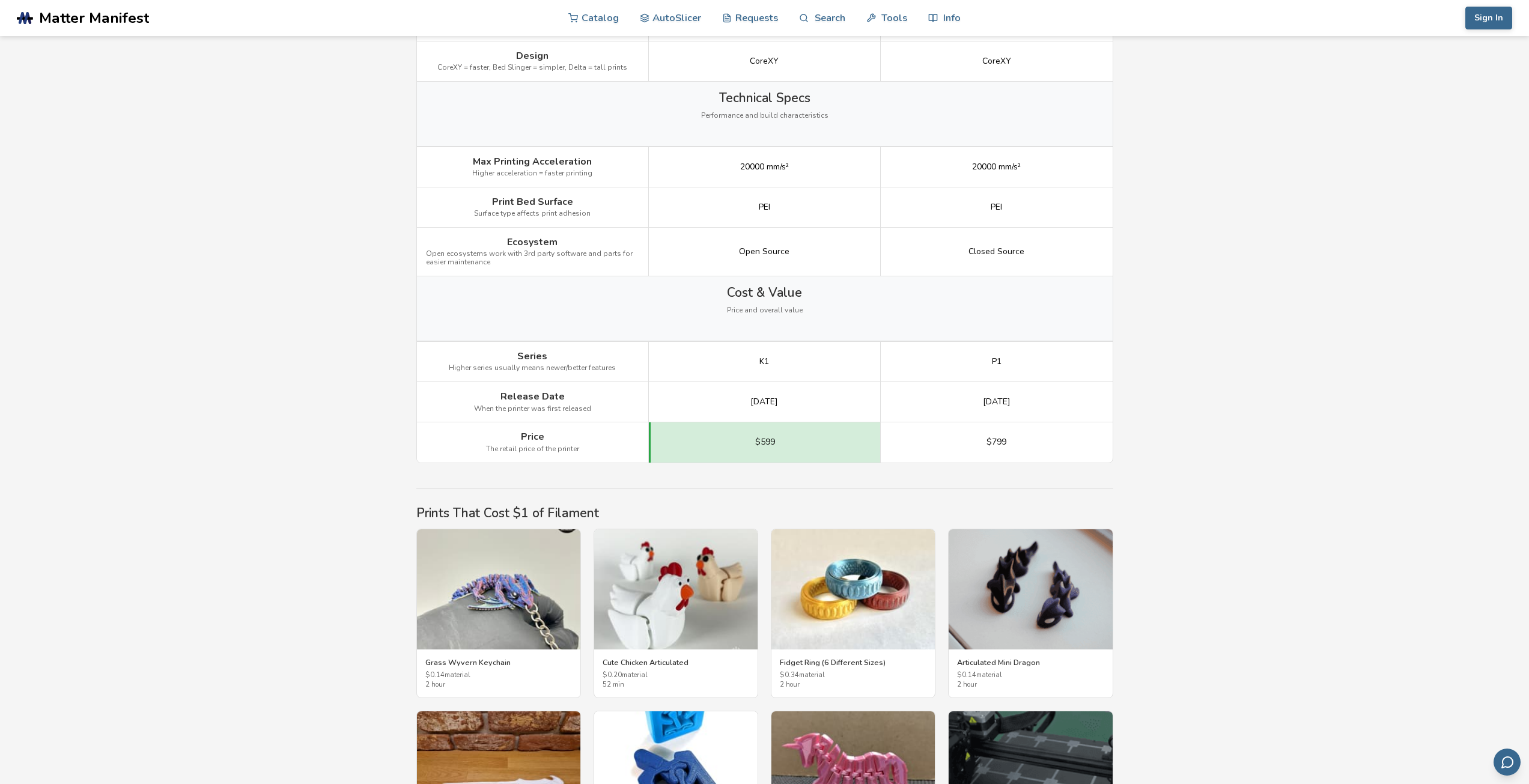
scroll to position [1562, 0]
